Goal: Use online tool/utility: Utilize a website feature to perform a specific function

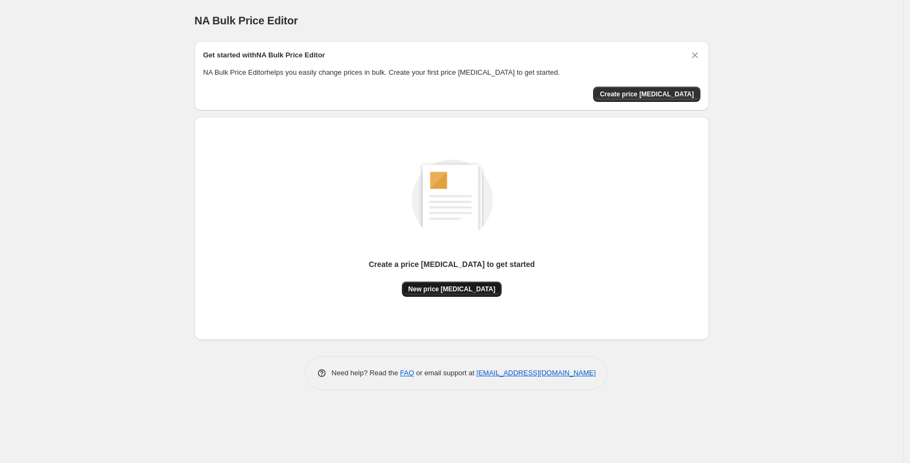
click at [468, 288] on span "New price [MEDICAL_DATA]" at bounding box center [452, 289] width 87 height 9
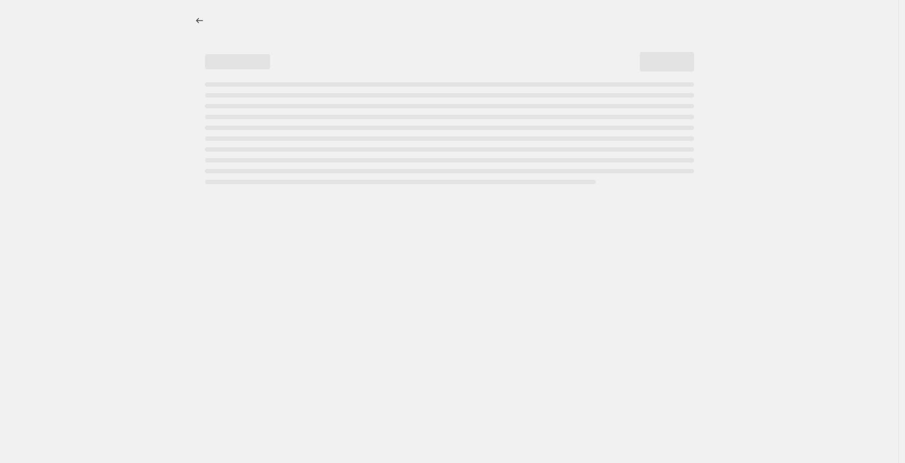
select select "percentage"
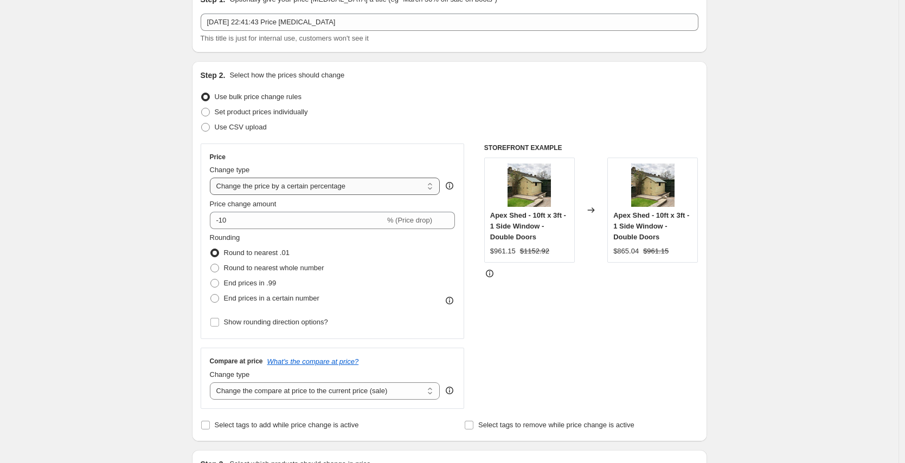
scroll to position [57, 0]
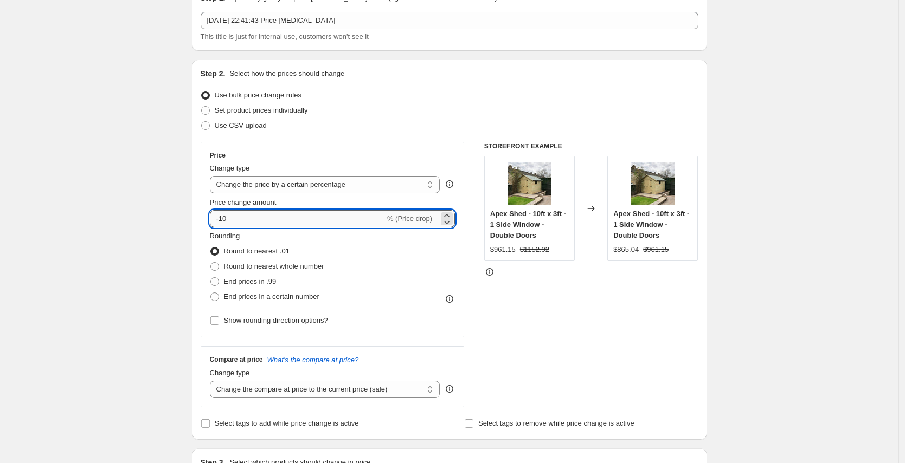
click at [284, 221] on input "-10" at bounding box center [297, 218] width 175 height 17
type input "-1"
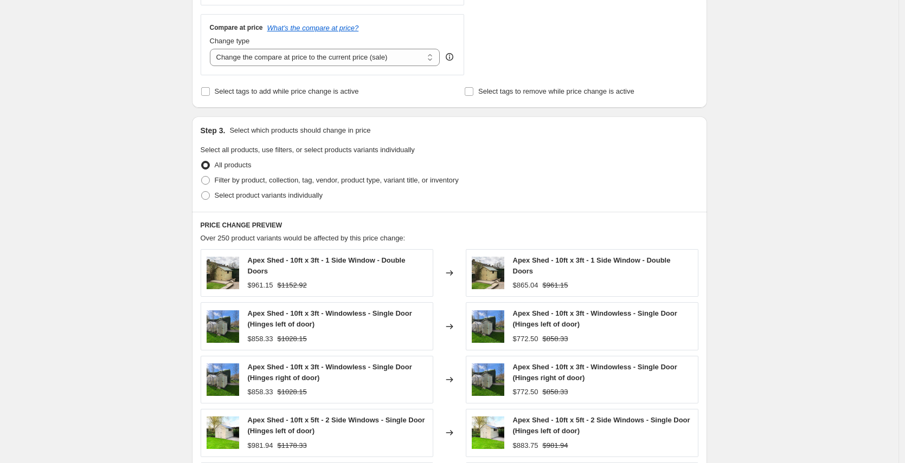
scroll to position [637, 0]
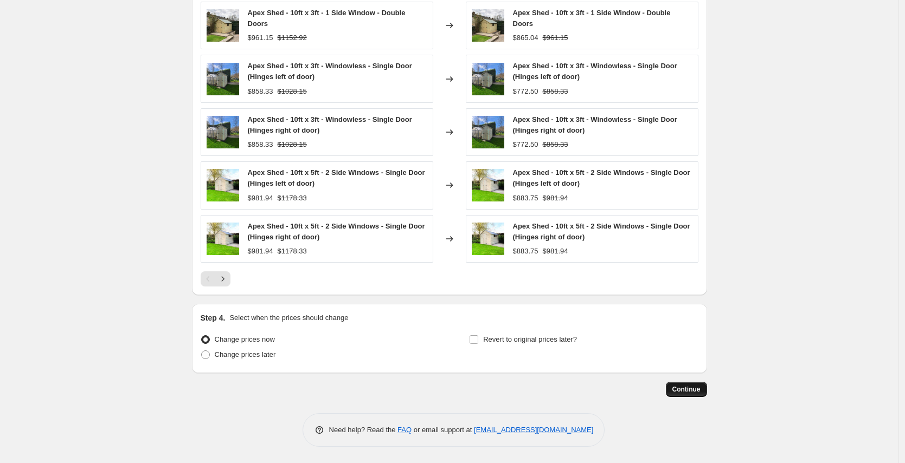
type input "-55"
click at [695, 384] on button "Continue" at bounding box center [686, 389] width 41 height 15
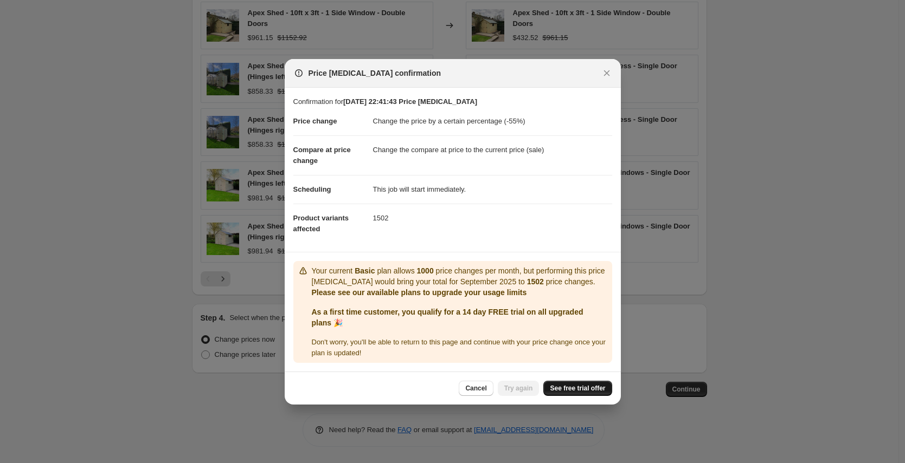
click at [591, 388] on span "See free trial offer" at bounding box center [577, 388] width 55 height 9
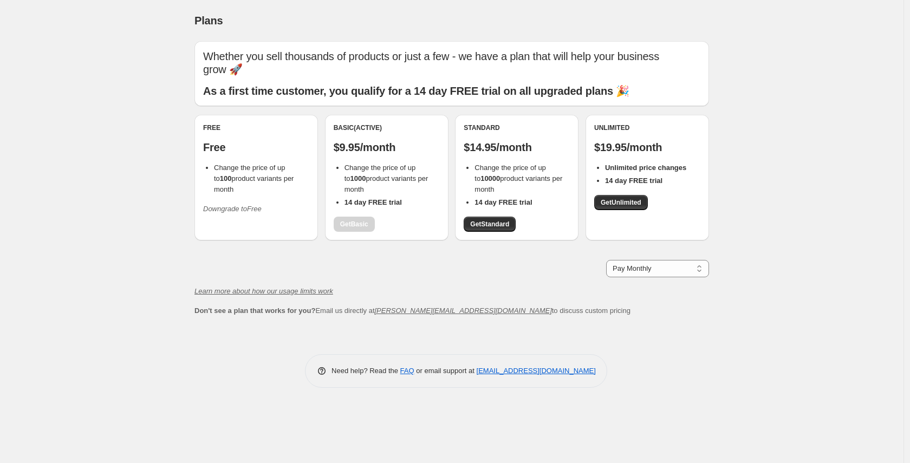
click at [502, 202] on div "Standard $14.95/month Change the price of up to 10000 product variants per mont…" at bounding box center [517, 178] width 106 height 108
click at [502, 220] on span "Get Standard" at bounding box center [489, 224] width 39 height 9
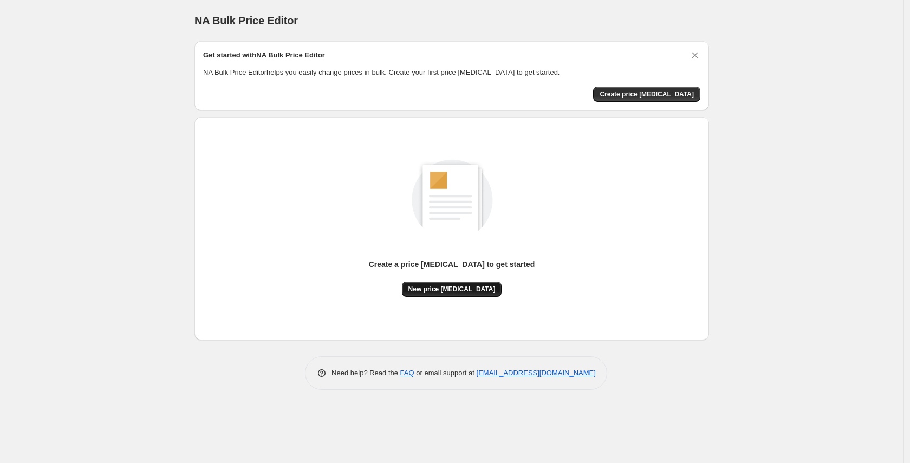
click at [447, 289] on span "New price [MEDICAL_DATA]" at bounding box center [452, 289] width 87 height 9
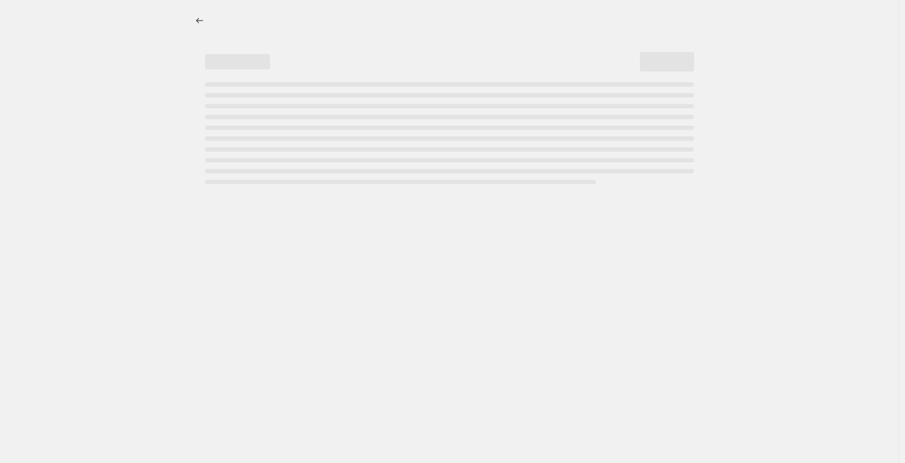
select select "percentage"
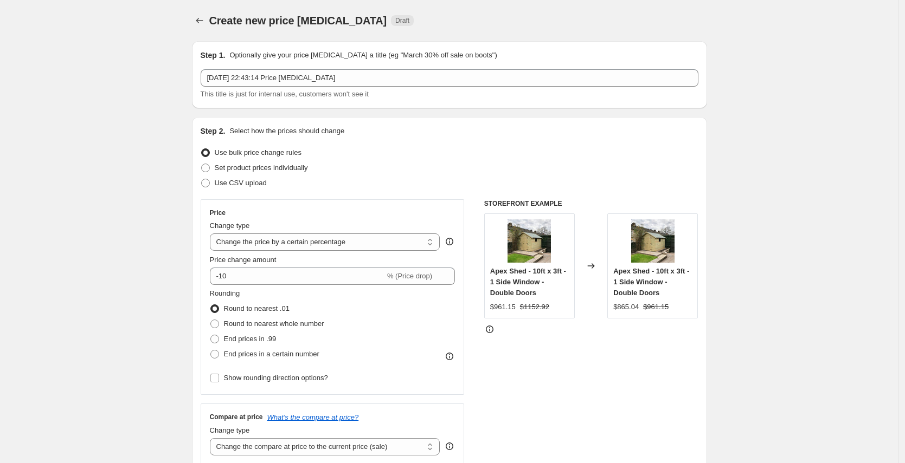
scroll to position [10, 0]
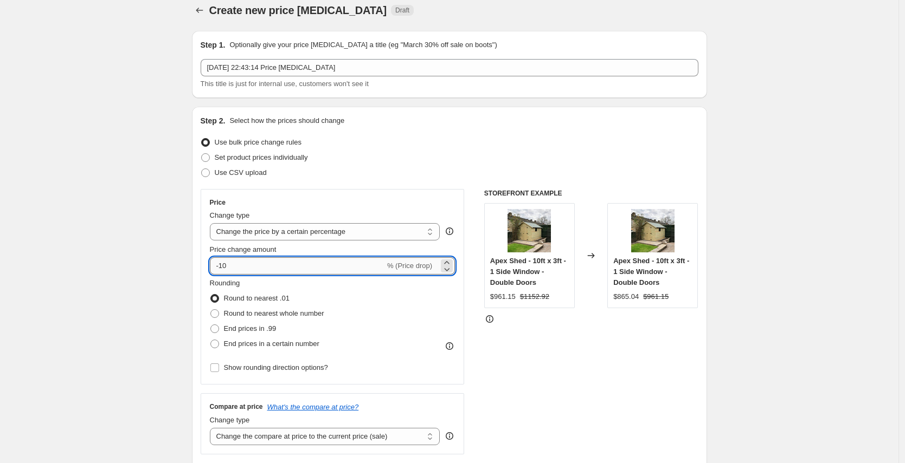
click at [343, 267] on input "-10" at bounding box center [297, 265] width 175 height 17
type input "-1"
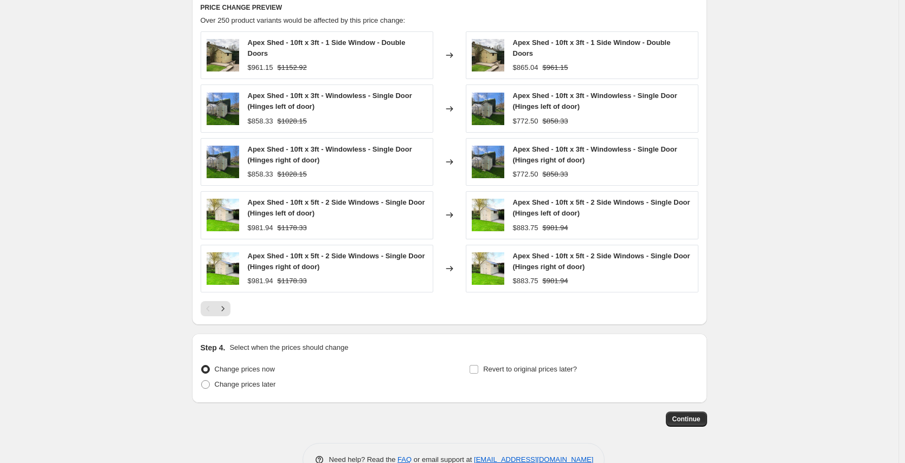
scroll to position [637, 0]
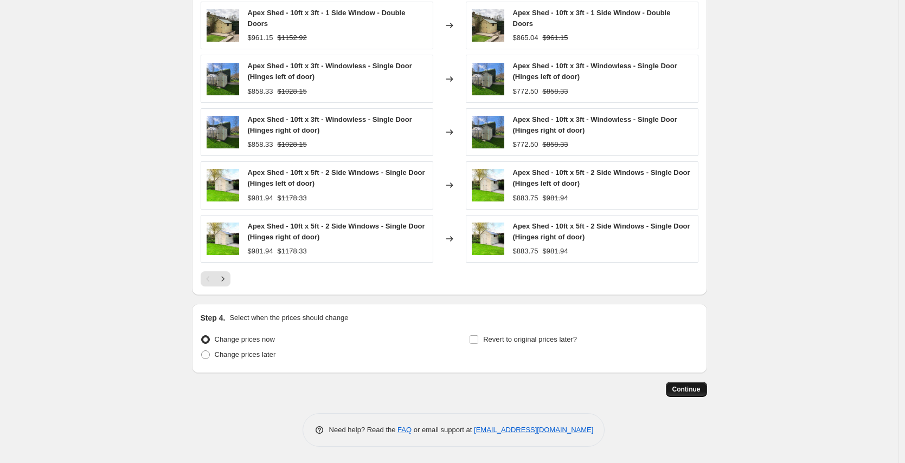
type input "-50"
click at [676, 393] on span "Continue" at bounding box center [686, 389] width 28 height 9
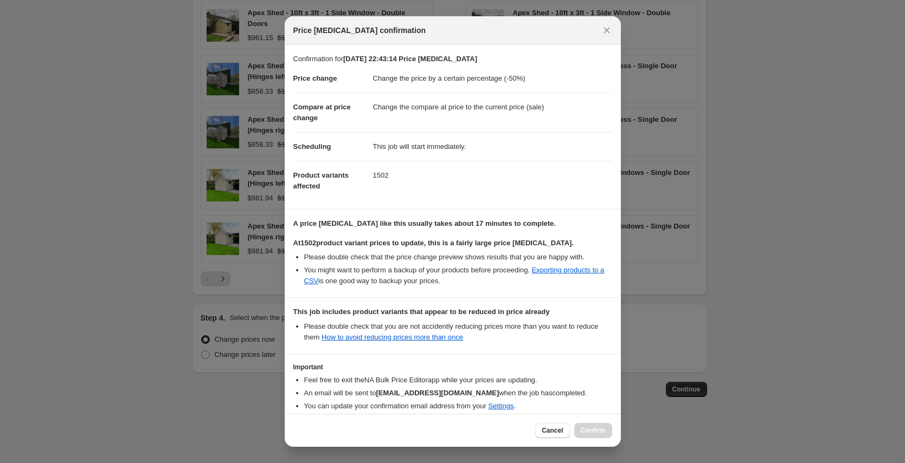
scroll to position [53, 0]
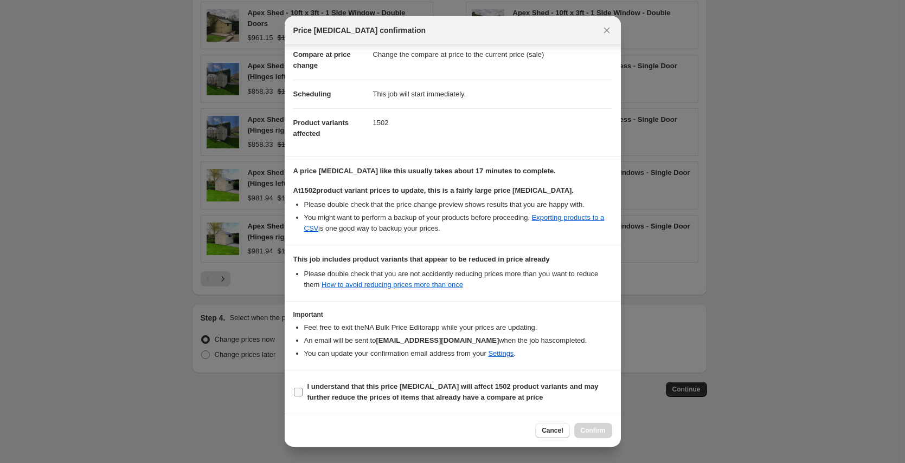
click at [500, 393] on b "I understand that this price [MEDICAL_DATA] will affect 1502 product variants a…" at bounding box center [452, 392] width 291 height 19
click at [302, 393] on input "I understand that this price [MEDICAL_DATA] will affect 1502 product variants a…" at bounding box center [298, 392] width 9 height 9
checkbox input "true"
click at [580, 427] on span "Confirm" at bounding box center [592, 431] width 25 height 9
